Goal: Task Accomplishment & Management: Use online tool/utility

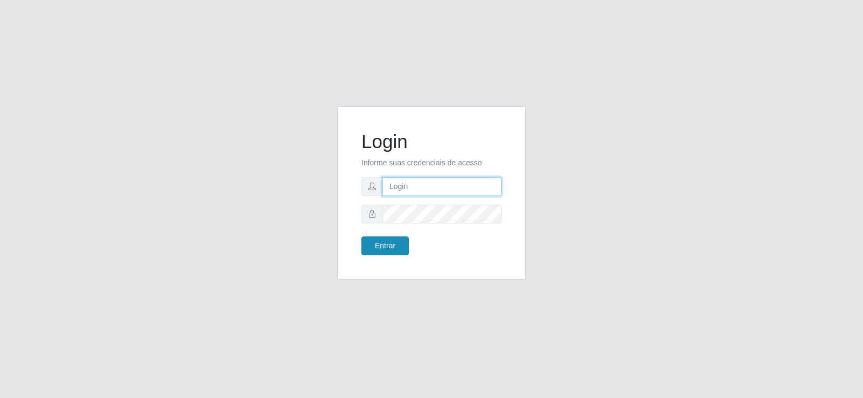
type input "[EMAIL_ADDRESS][DOMAIN_NAME]"
click at [396, 247] on button "Entrar" at bounding box center [384, 246] width 47 height 19
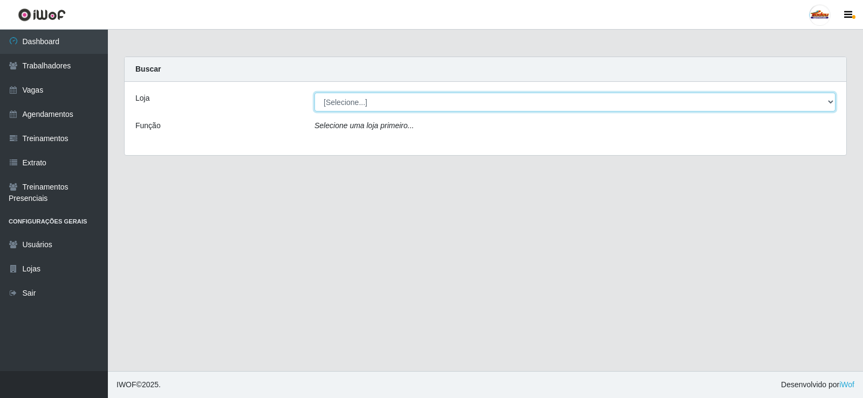
click at [382, 105] on select "[Selecione...] Supermercado Tadeu - [GEOGRAPHIC_DATA]" at bounding box center [574, 102] width 521 height 19
select select "195"
click at [314, 93] on select "[Selecione...] Supermercado Tadeu - [GEOGRAPHIC_DATA]" at bounding box center [574, 102] width 521 height 19
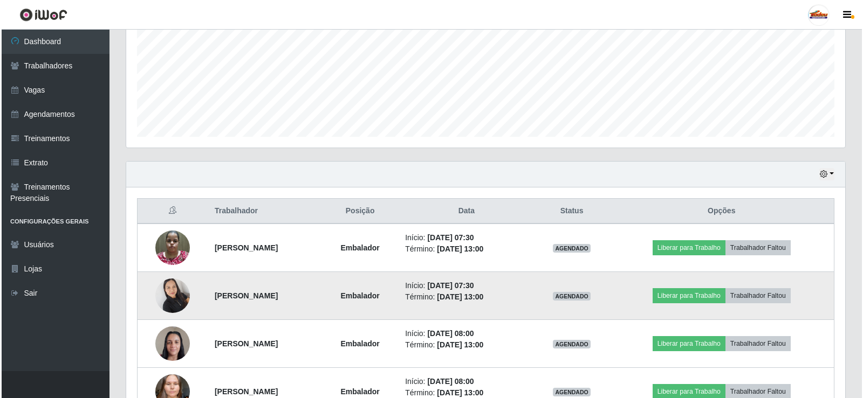
scroll to position [323, 0]
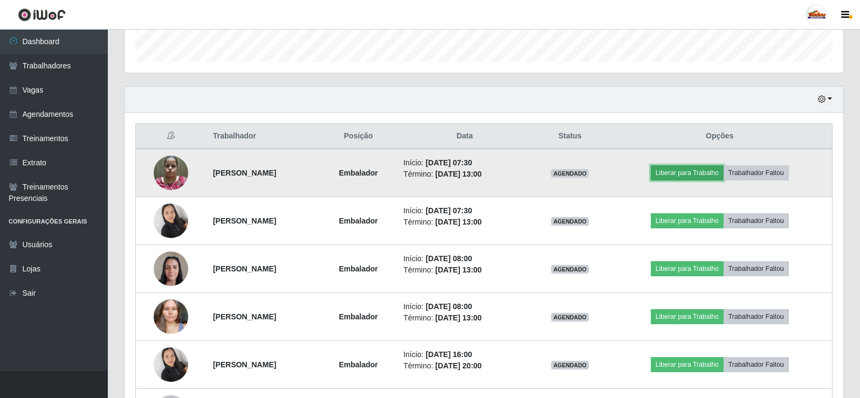
click at [715, 176] on button "Liberar para Trabalho" at bounding box center [687, 173] width 73 height 15
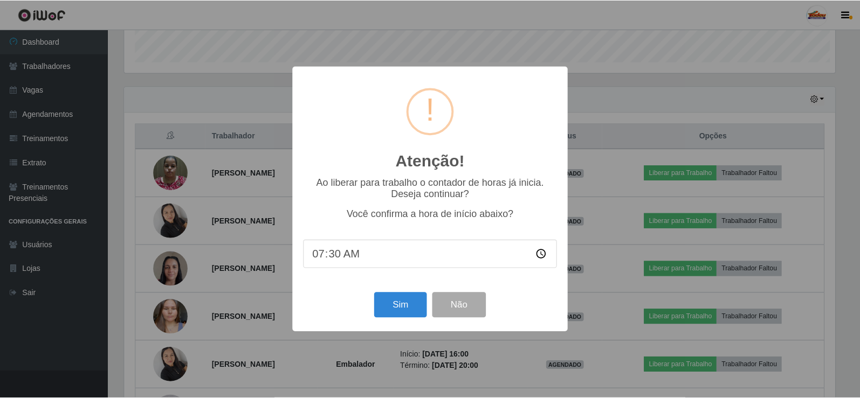
scroll to position [224, 713]
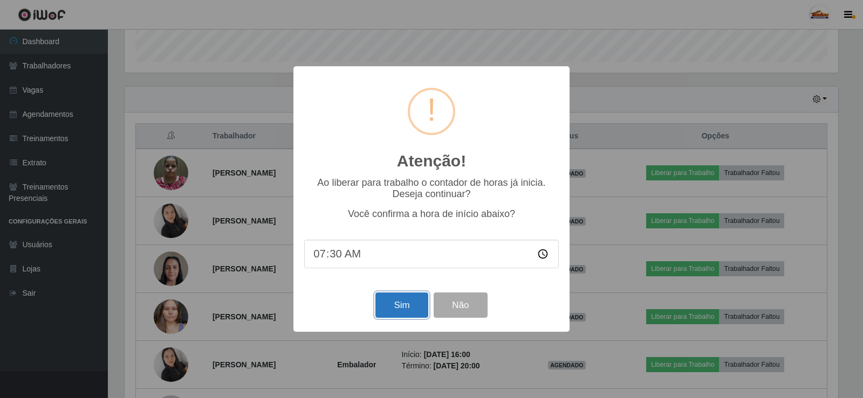
click at [403, 298] on button "Sim" at bounding box center [401, 305] width 52 height 25
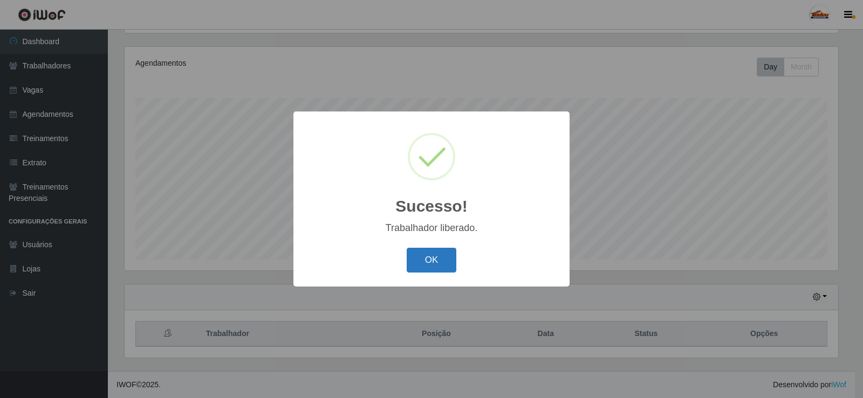
click at [423, 253] on button "OK" at bounding box center [432, 260] width 50 height 25
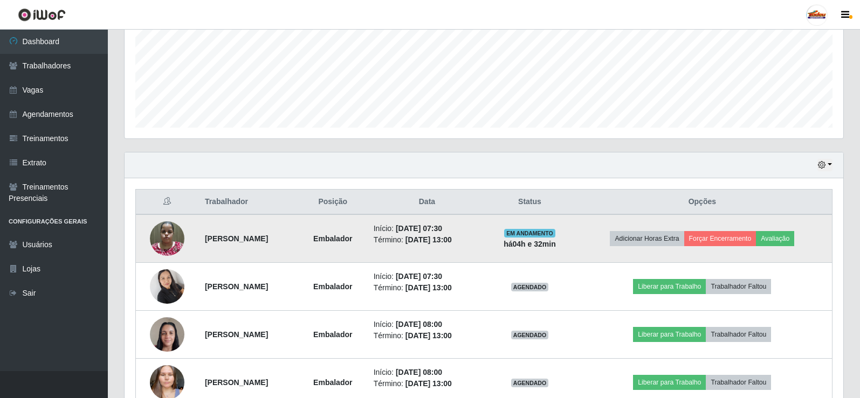
scroll to position [287, 0]
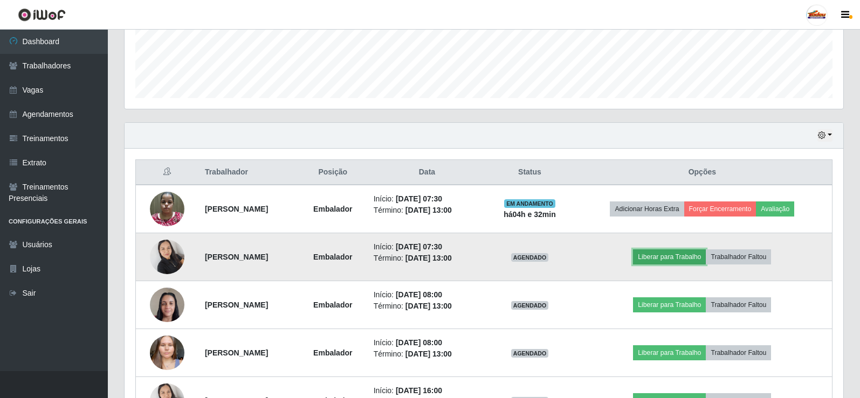
click at [678, 257] on button "Liberar para Trabalho" at bounding box center [669, 257] width 73 height 15
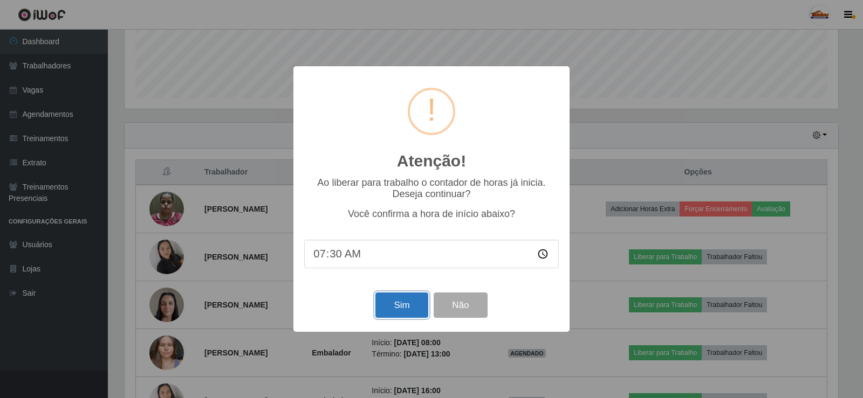
click at [384, 312] on button "Sim" at bounding box center [401, 305] width 52 height 25
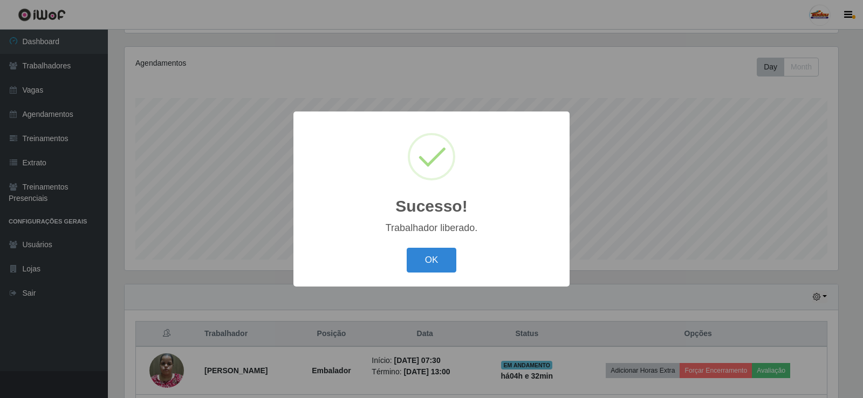
drag, startPoint x: 420, startPoint y: 263, endPoint x: 422, endPoint y: 270, distance: 6.7
click at [422, 267] on button "OK" at bounding box center [432, 260] width 50 height 25
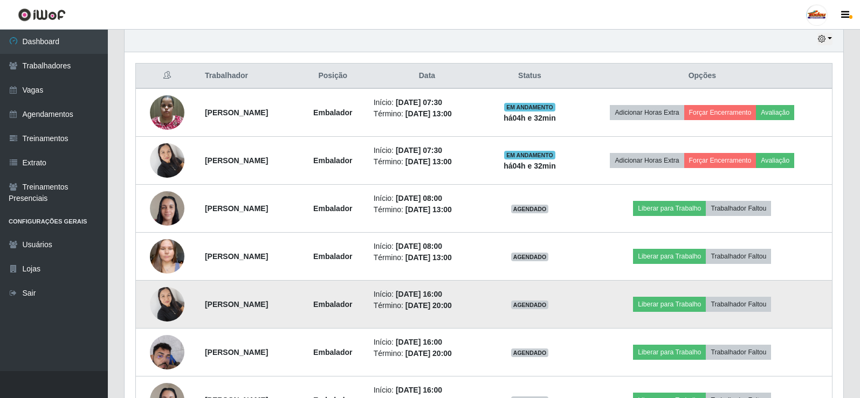
scroll to position [395, 0]
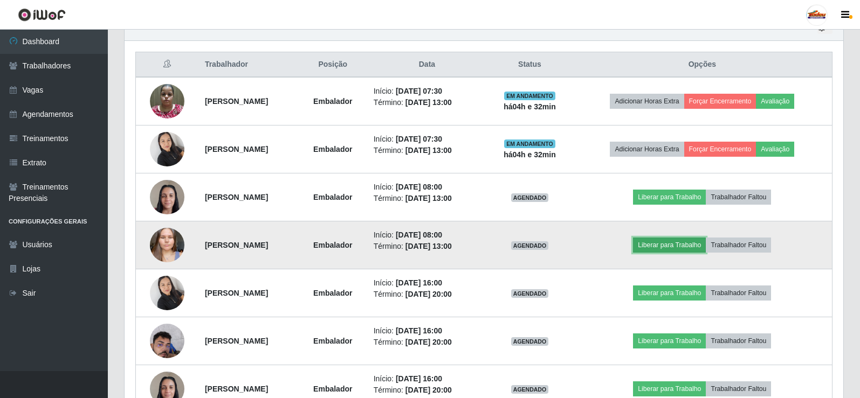
click at [662, 246] on button "Liberar para Trabalho" at bounding box center [669, 245] width 73 height 15
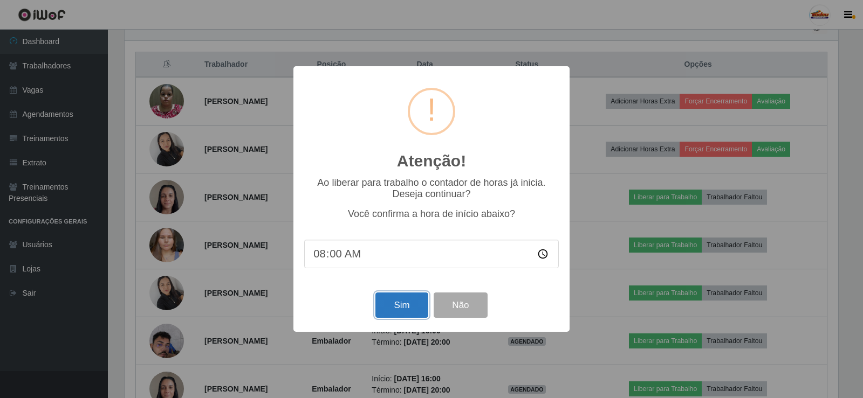
click at [414, 304] on button "Sim" at bounding box center [401, 305] width 52 height 25
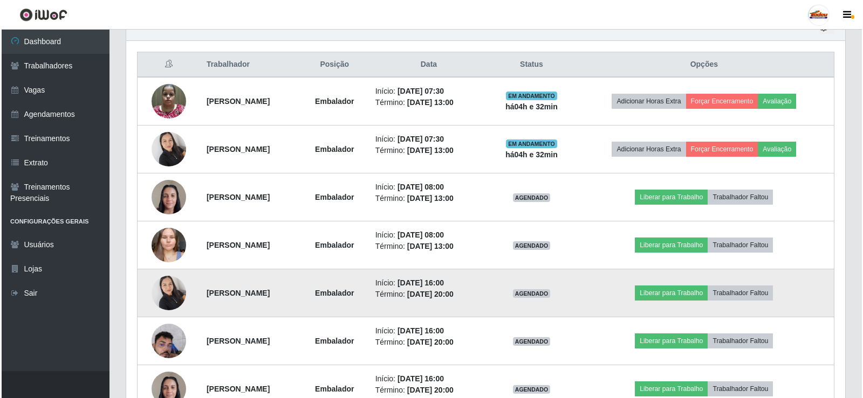
scroll to position [0, 0]
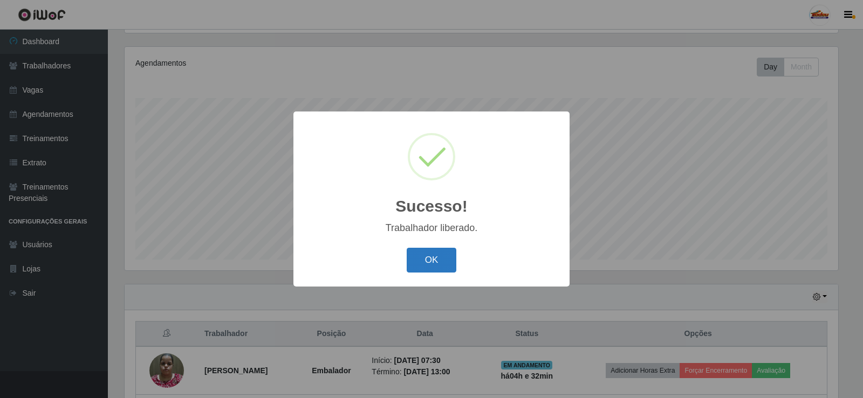
click at [430, 264] on button "OK" at bounding box center [432, 260] width 50 height 25
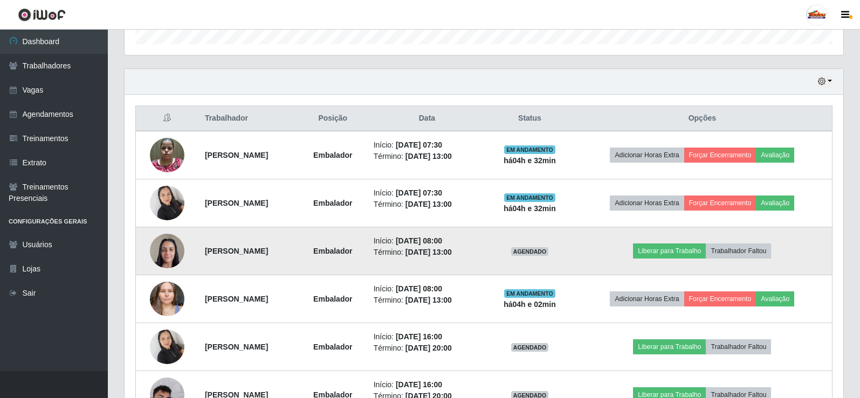
click at [162, 253] on img at bounding box center [167, 251] width 35 height 46
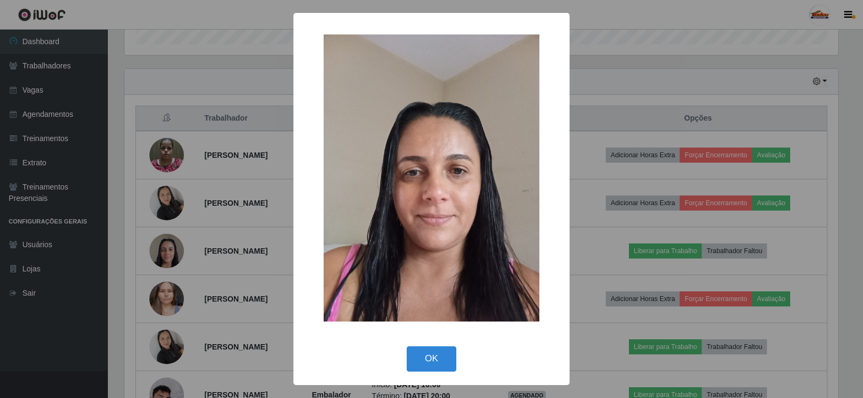
drag, startPoint x: 415, startPoint y: 356, endPoint x: 376, endPoint y: 322, distance: 51.2
click at [413, 356] on button "OK" at bounding box center [432, 359] width 50 height 25
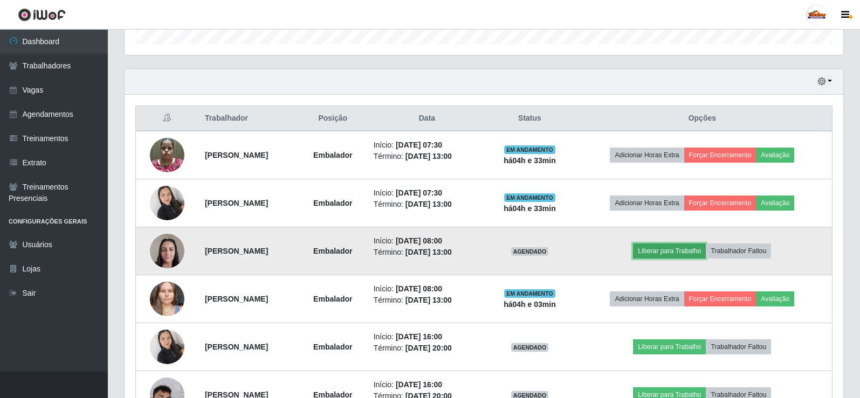
click at [669, 250] on button "Liberar para Trabalho" at bounding box center [669, 251] width 73 height 15
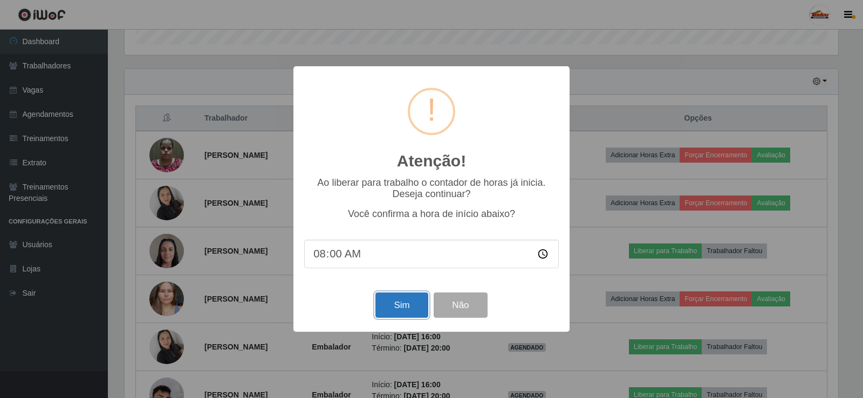
click at [396, 304] on button "Sim" at bounding box center [401, 305] width 52 height 25
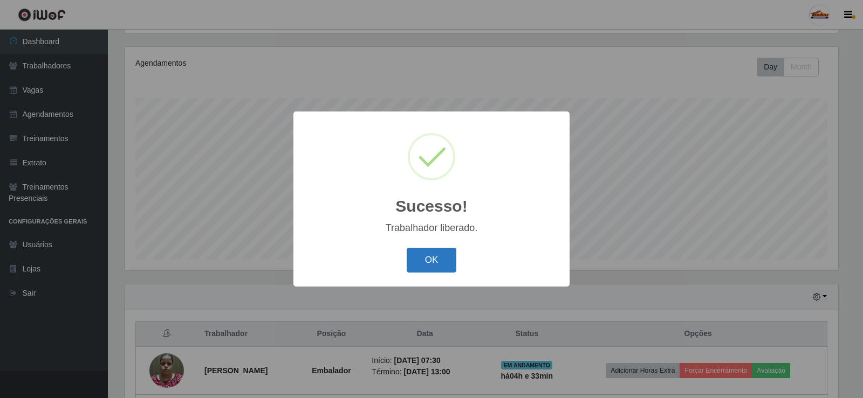
click at [422, 267] on button "OK" at bounding box center [432, 260] width 50 height 25
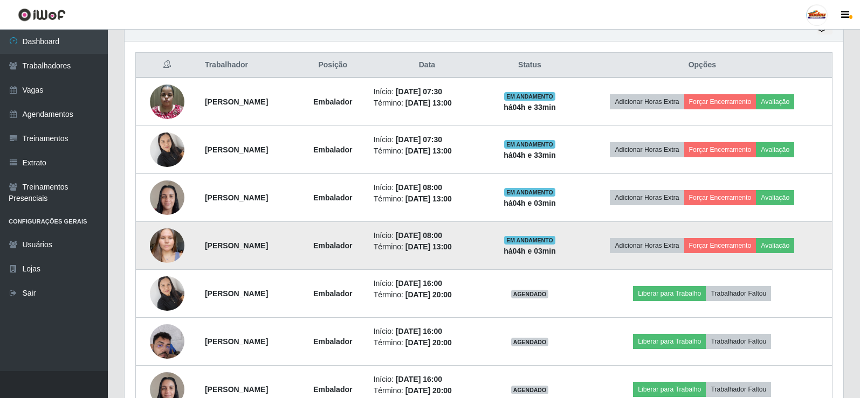
scroll to position [395, 0]
